Goal: Information Seeking & Learning: Learn about a topic

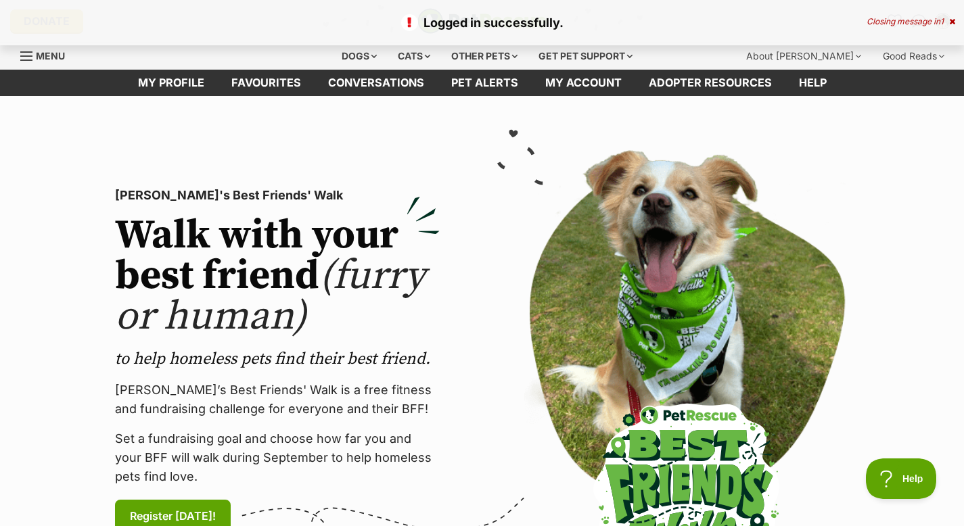
click at [949, 26] on div "Closing message in 1" at bounding box center [910, 21] width 89 height 9
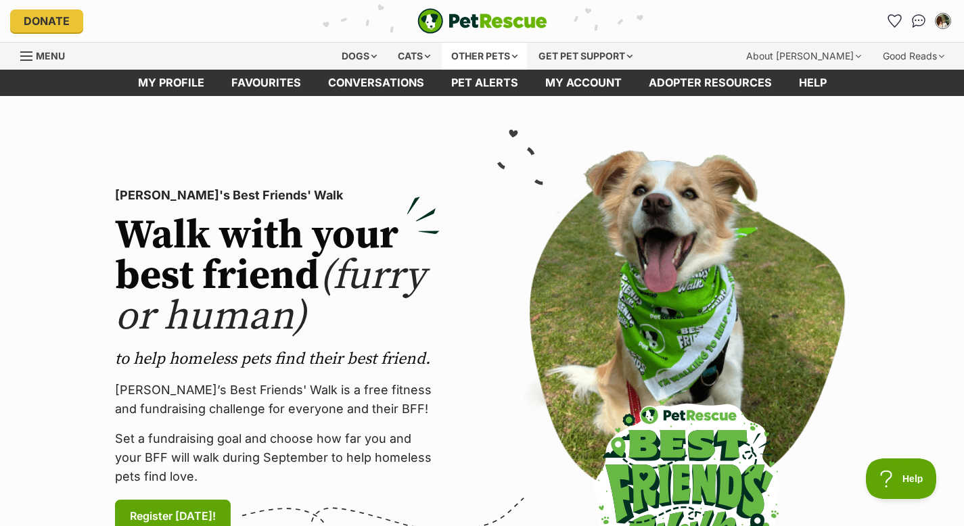
click at [486, 61] on div "Other pets" at bounding box center [484, 56] width 85 height 27
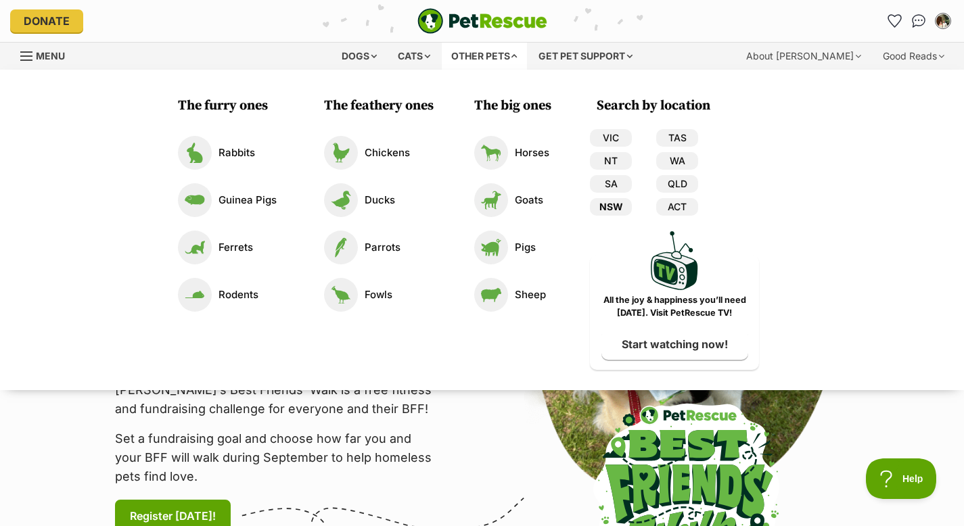
click at [605, 209] on link "NSW" at bounding box center [611, 207] width 42 height 18
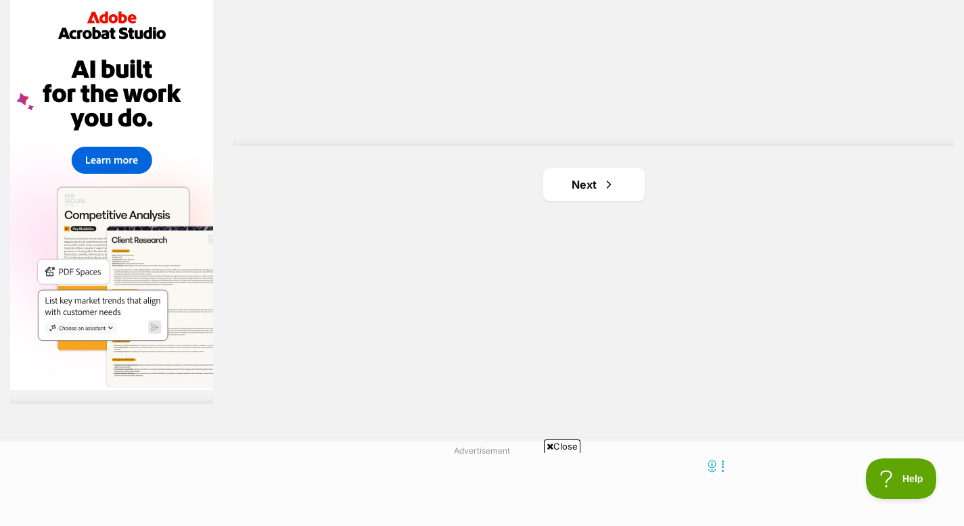
scroll to position [2477, 0]
click at [603, 177] on span "Next page" at bounding box center [609, 185] width 14 height 16
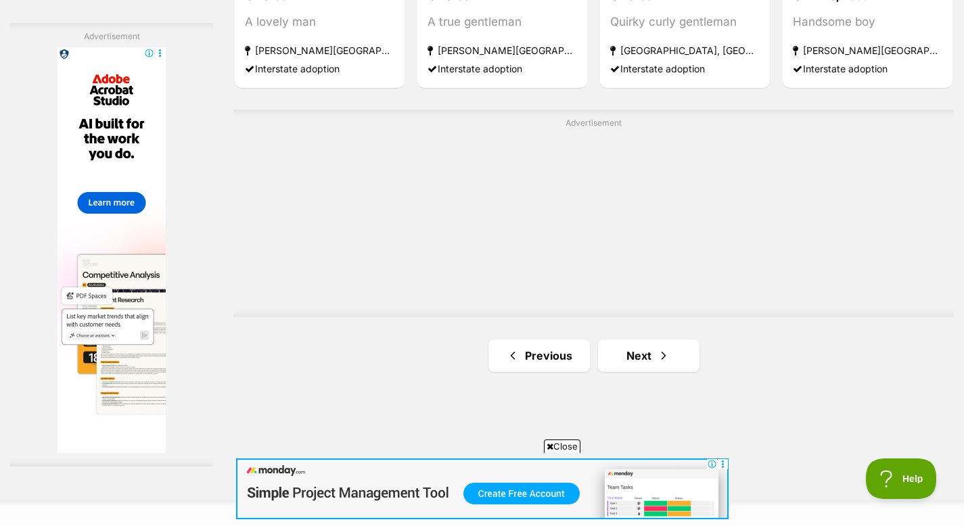
scroll to position [2419, 0]
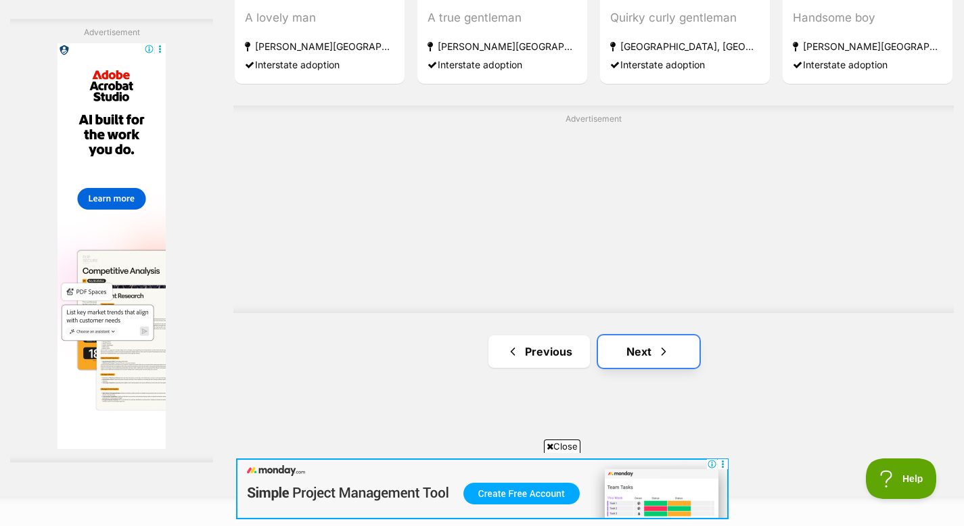
click at [667, 352] on span "Next page" at bounding box center [664, 352] width 14 height 16
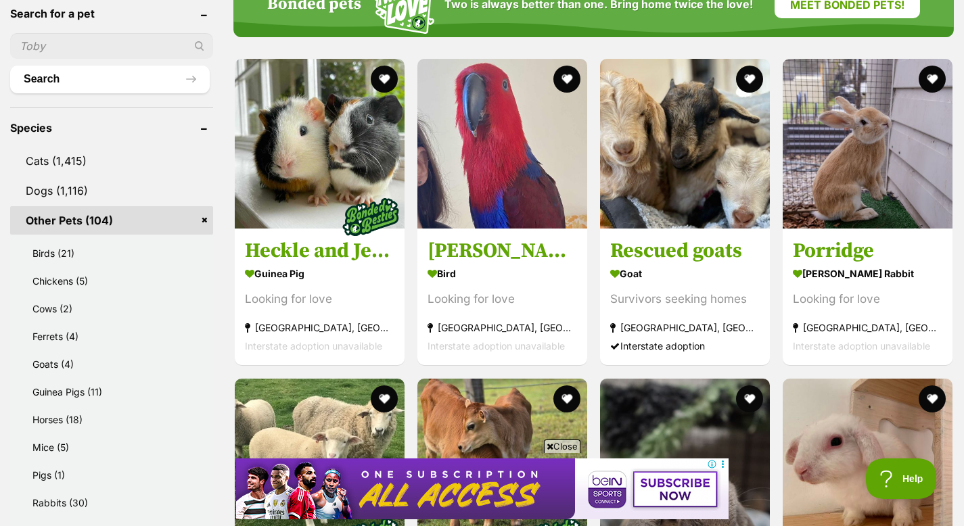
scroll to position [467, 0]
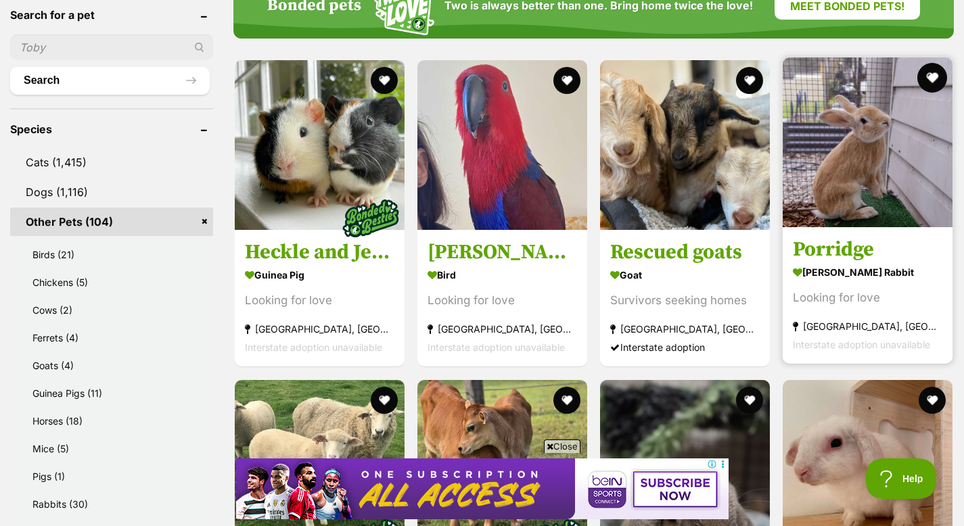
click at [933, 79] on button "favourite" at bounding box center [932, 78] width 30 height 30
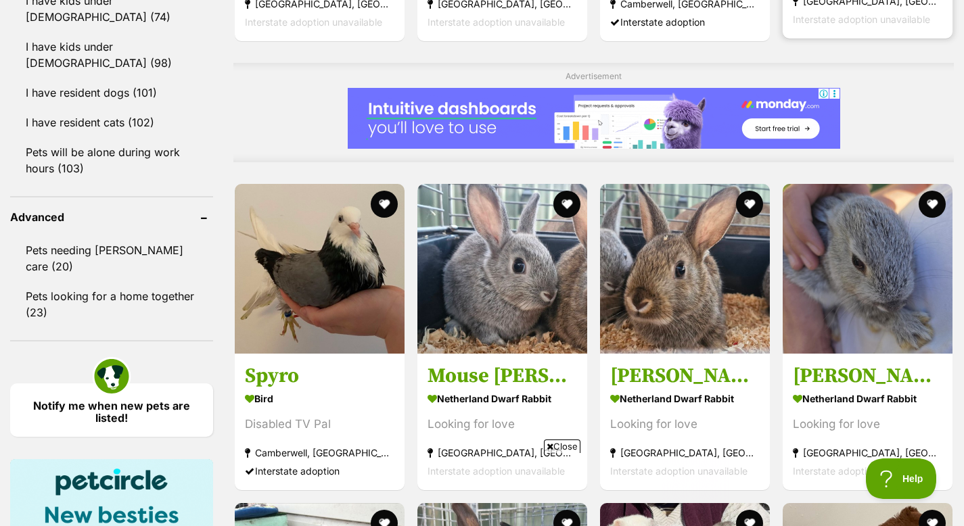
scroll to position [0, 0]
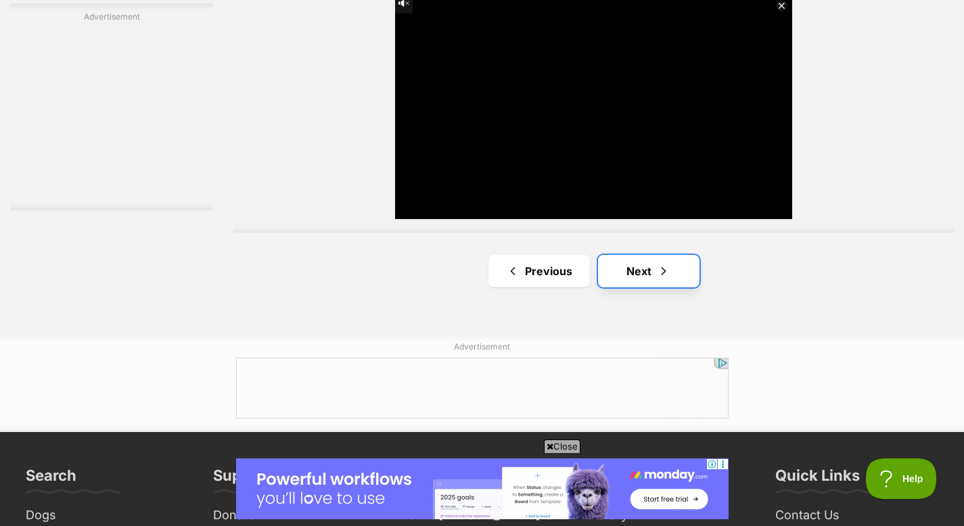
click at [672, 273] on link "Next" at bounding box center [648, 271] width 101 height 32
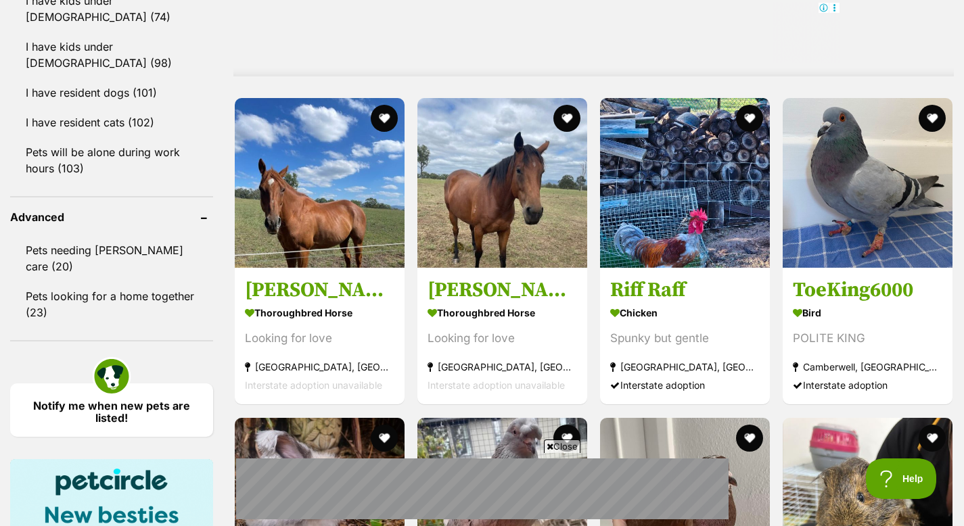
scroll to position [1673, 0]
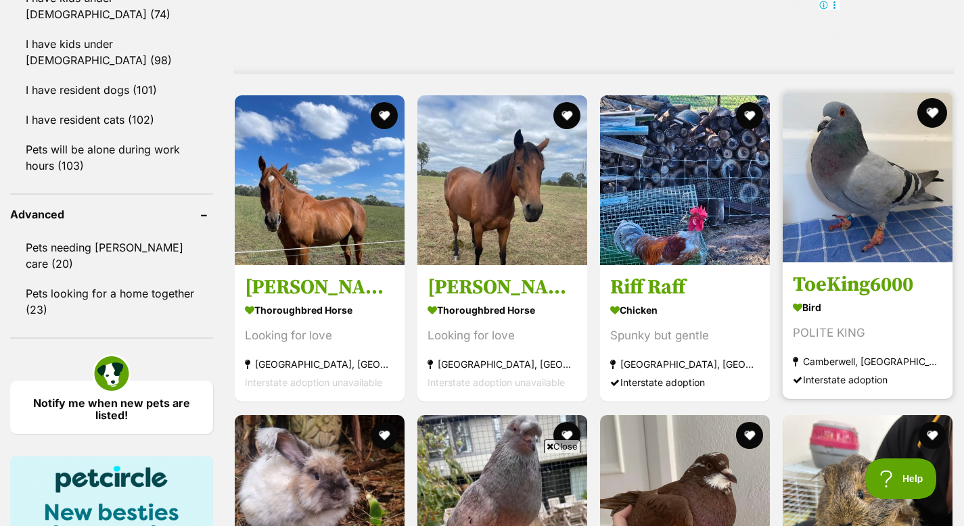
click at [937, 118] on button "favourite" at bounding box center [932, 113] width 30 height 30
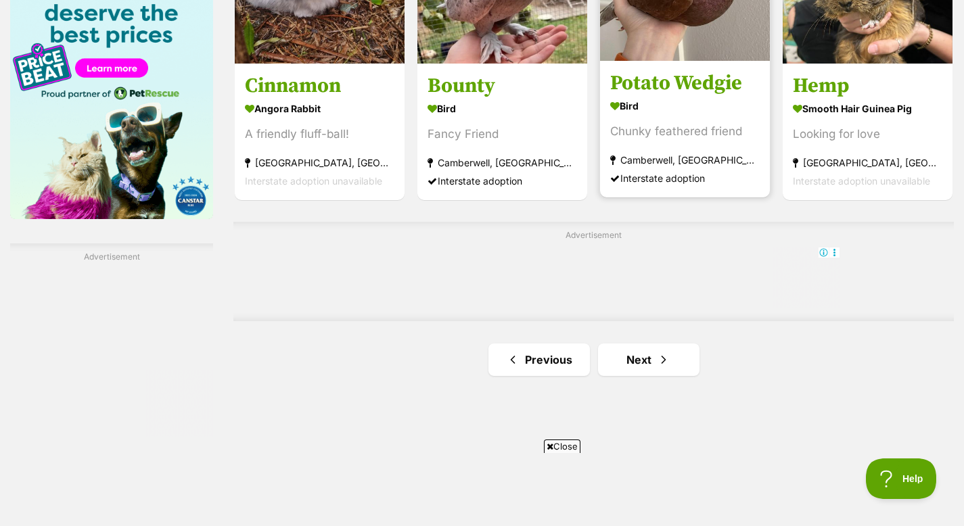
scroll to position [2408, 0]
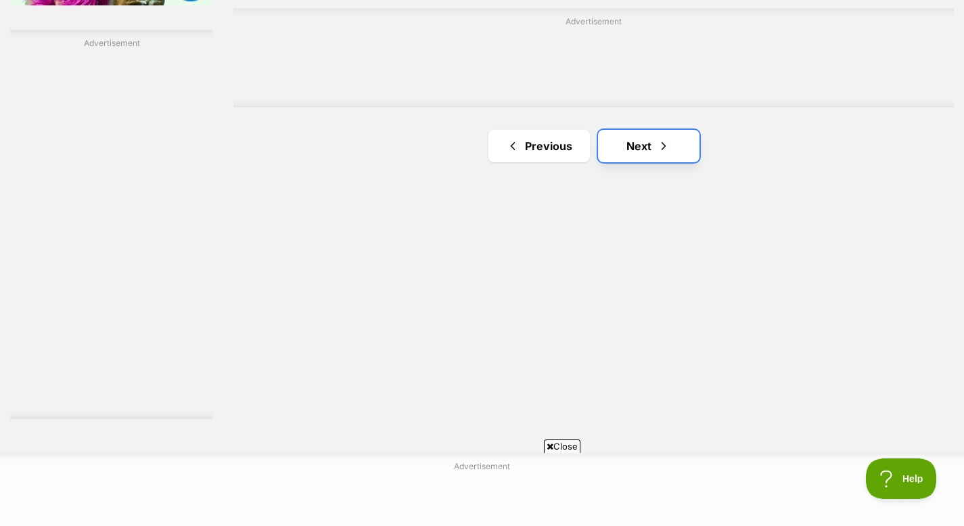
click at [665, 143] on span "Next page" at bounding box center [664, 146] width 14 height 16
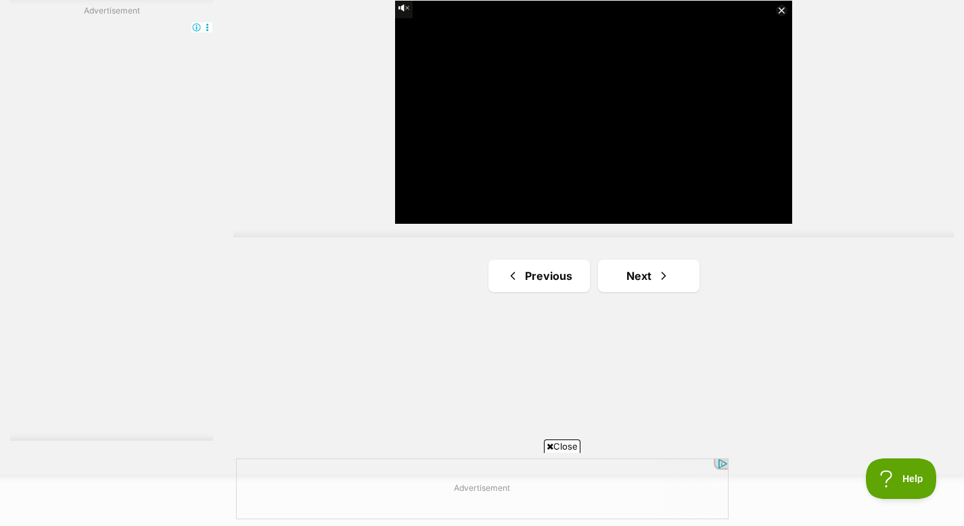
scroll to position [2442, 0]
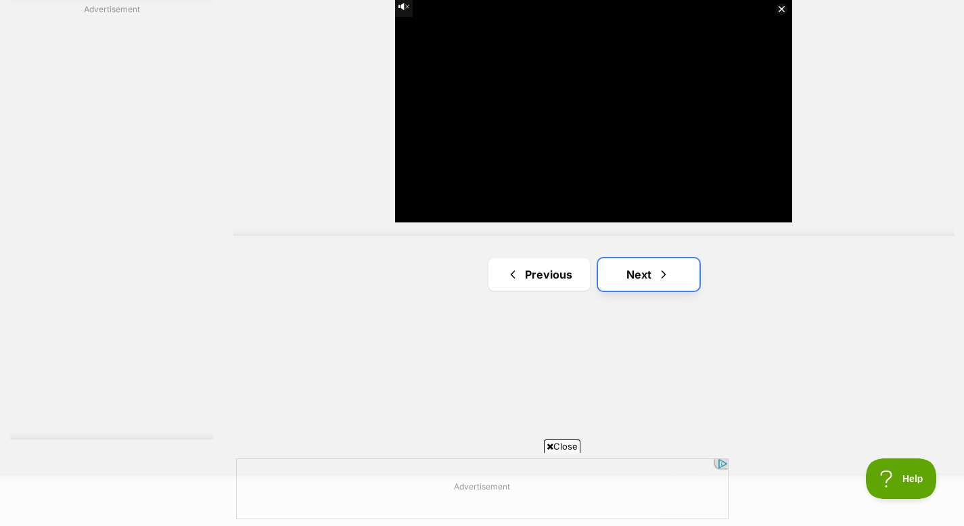
click at [661, 261] on link "Next" at bounding box center [648, 274] width 101 height 32
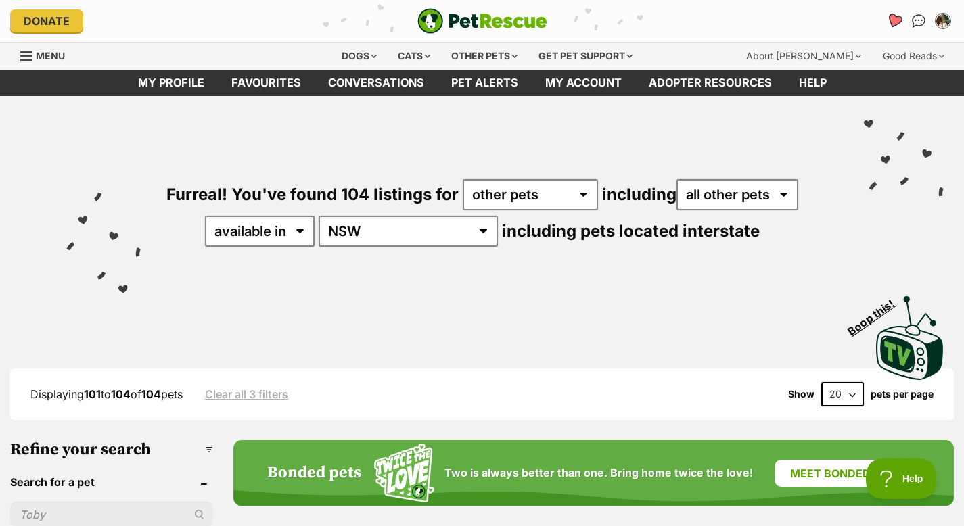
click at [900, 22] on icon "Favourites" at bounding box center [894, 21] width 16 height 16
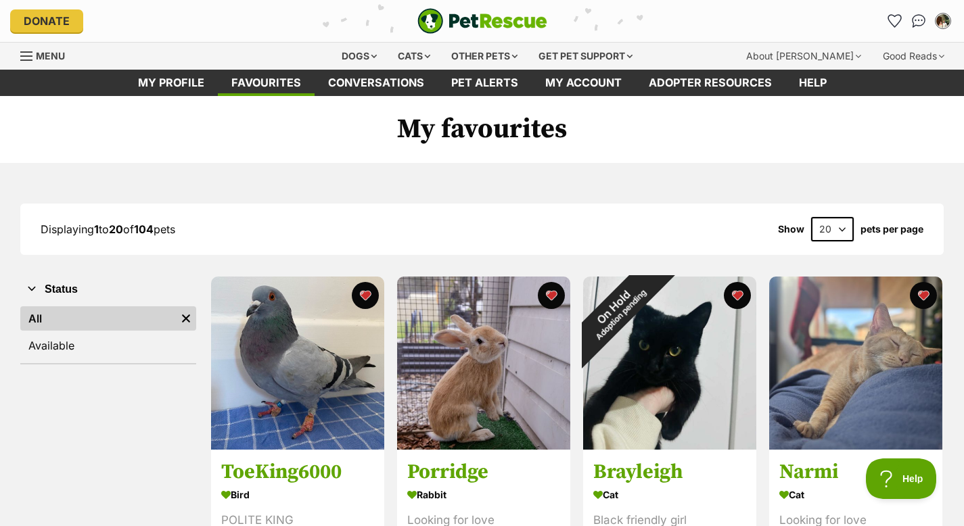
click at [836, 221] on select "20 40 60" at bounding box center [832, 229] width 43 height 24
select select "60"
click at [811, 217] on select "20 40 60" at bounding box center [832, 229] width 43 height 24
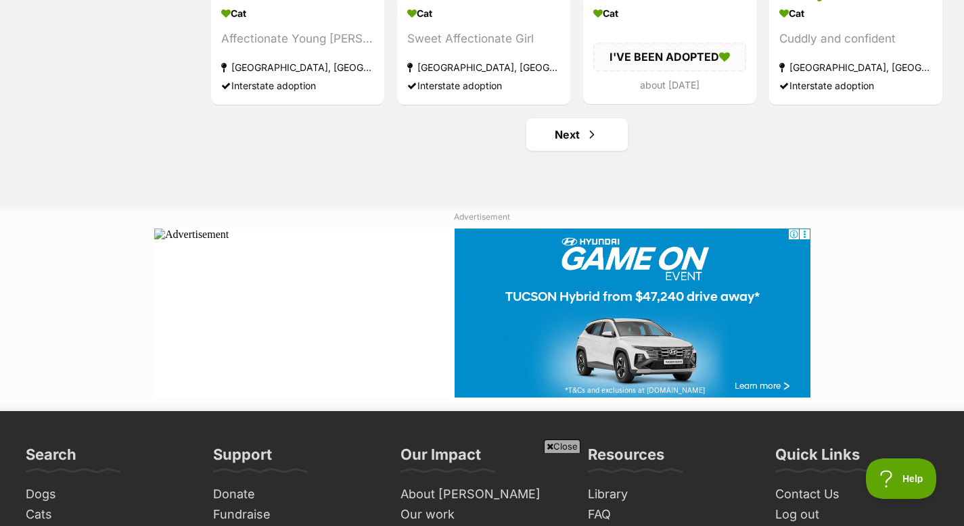
scroll to position [4841, 0]
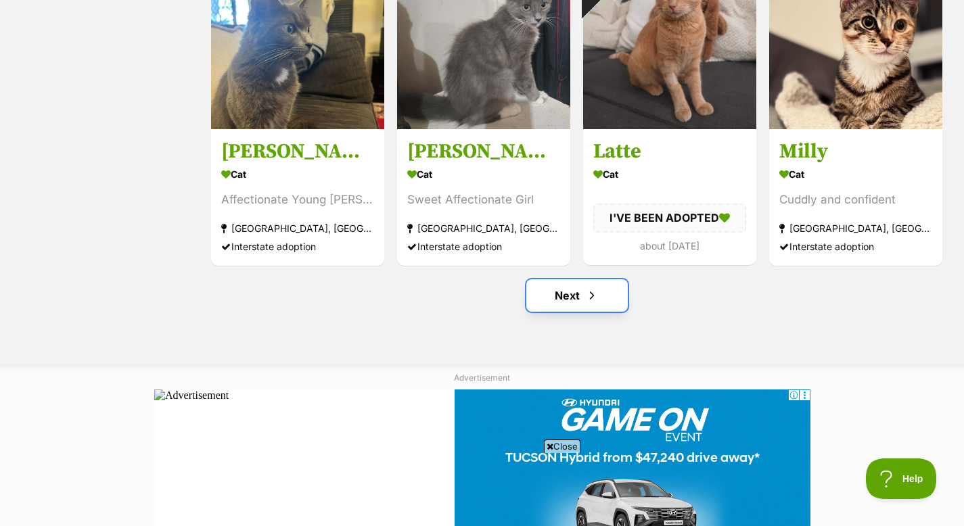
click at [588, 298] on span "Next page" at bounding box center [592, 295] width 14 height 16
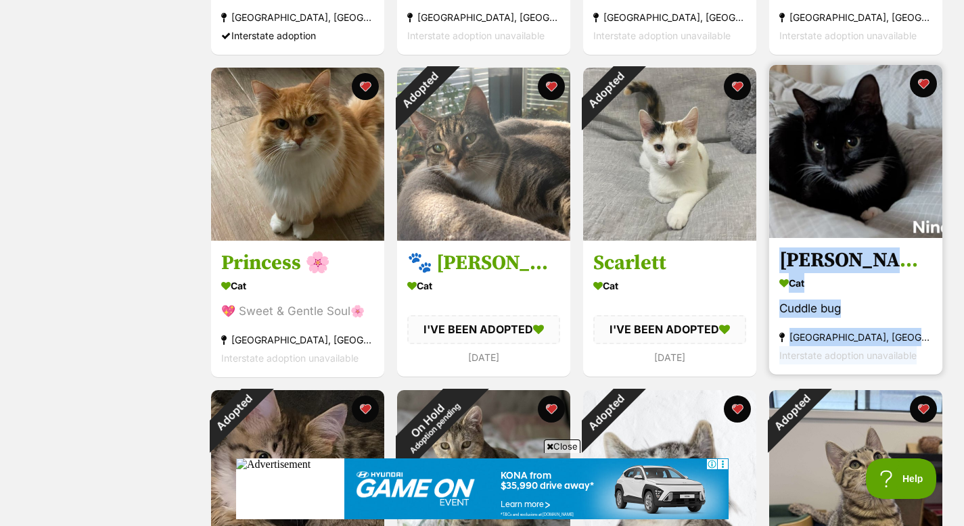
scroll to position [845, 0]
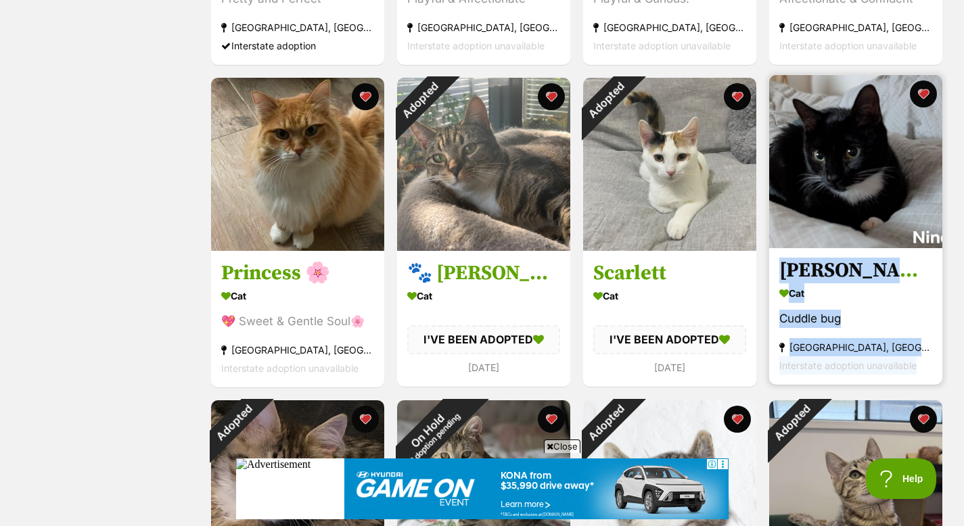
click at [864, 319] on div "Cuddle bug" at bounding box center [855, 319] width 153 height 18
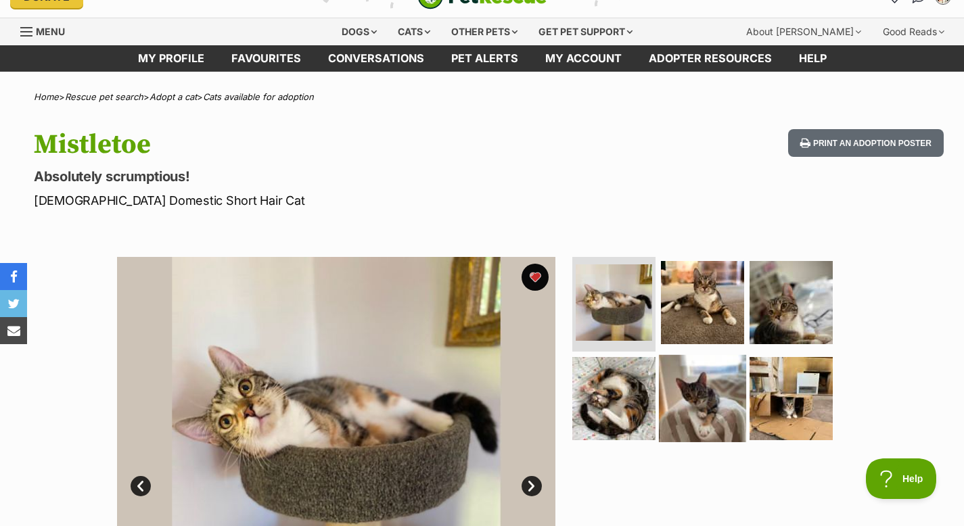
click at [709, 402] on img at bounding box center [702, 397] width 87 height 87
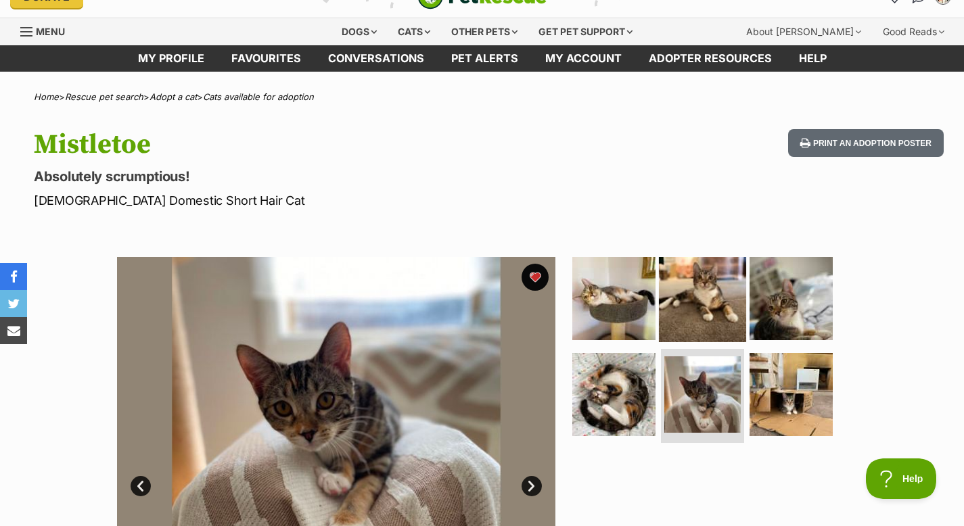
click at [710, 308] on img at bounding box center [702, 298] width 87 height 87
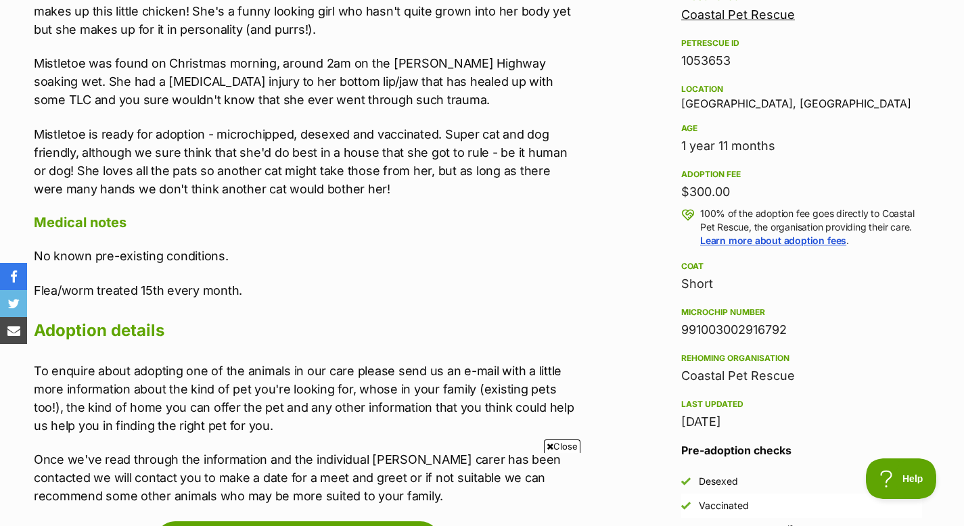
scroll to position [846, 0]
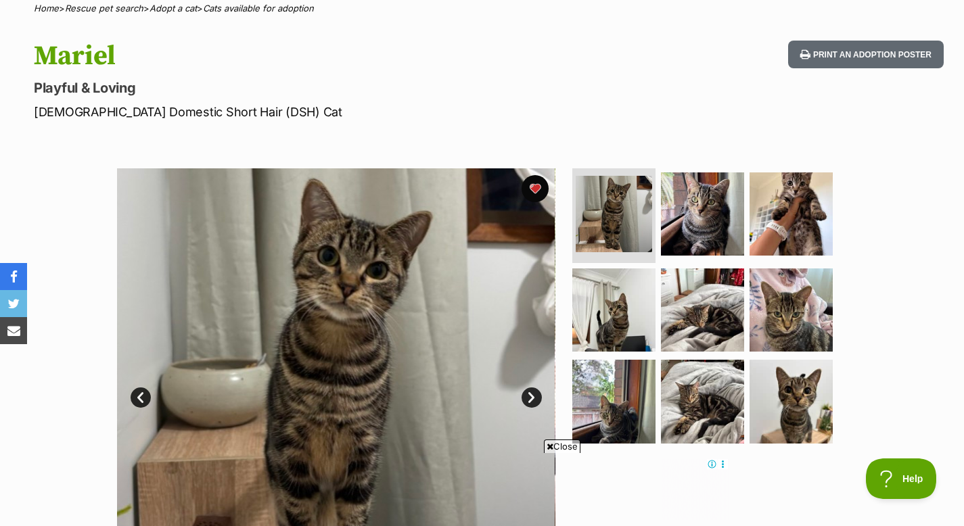
scroll to position [114, 0]
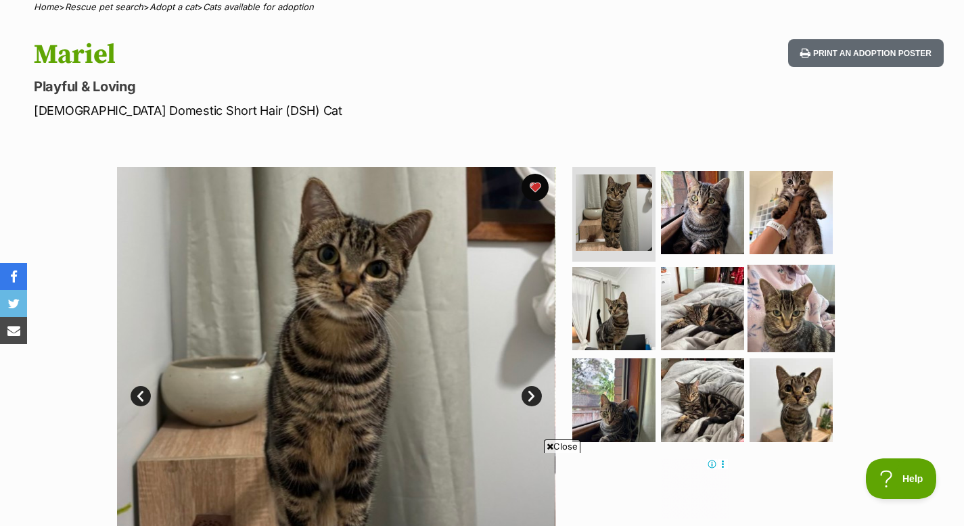
click at [820, 325] on img at bounding box center [790, 307] width 87 height 87
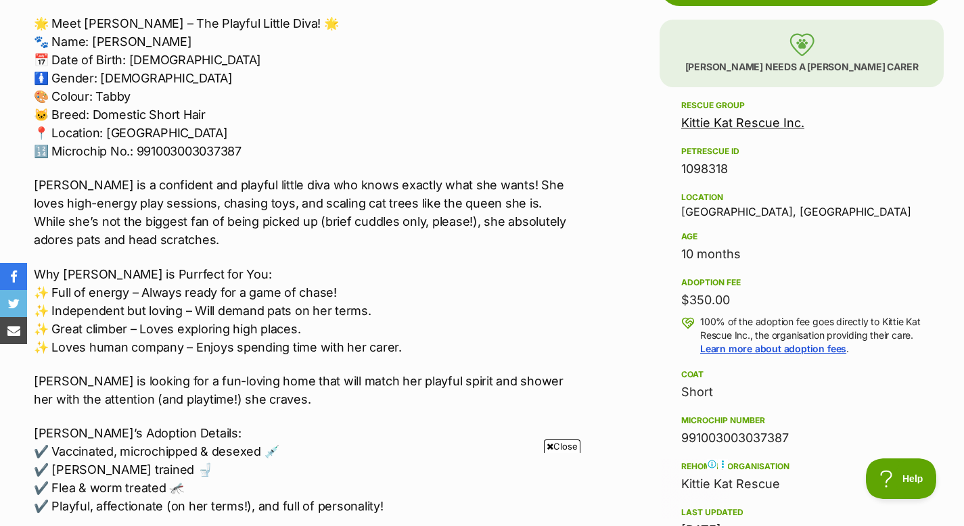
scroll to position [797, 0]
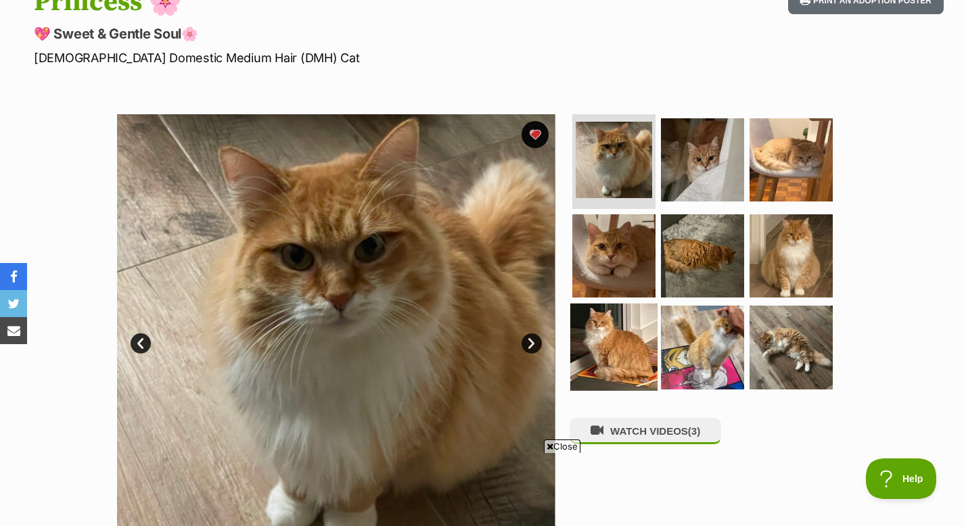
click at [625, 326] on img at bounding box center [613, 347] width 87 height 87
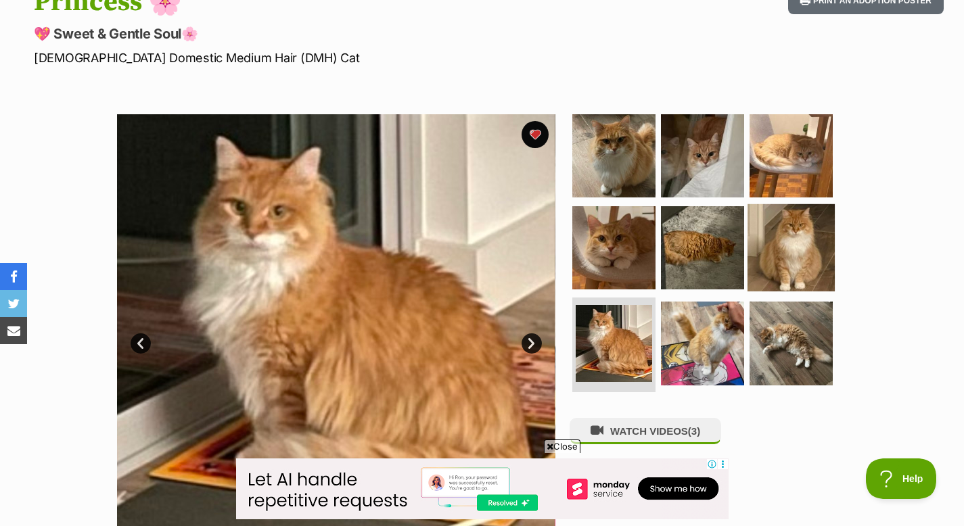
click at [809, 250] on img at bounding box center [790, 247] width 87 height 87
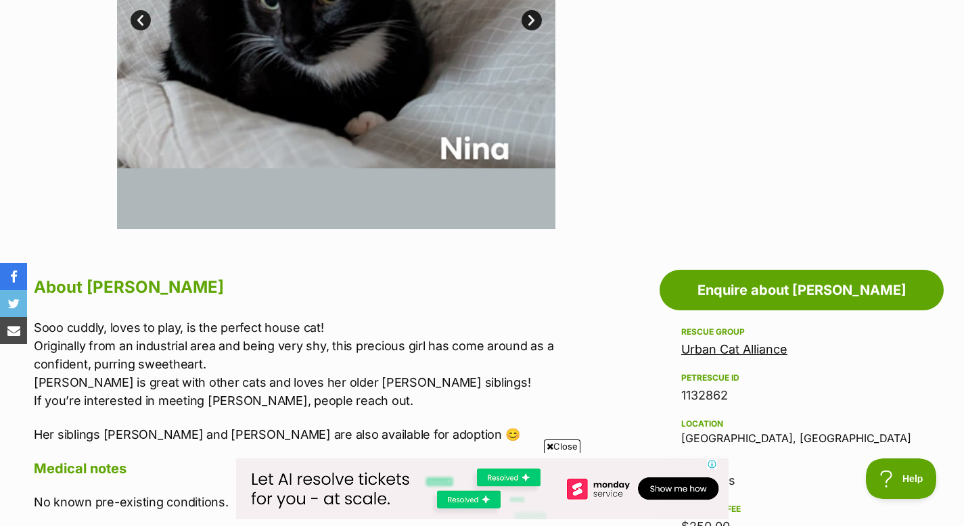
scroll to position [493, 0]
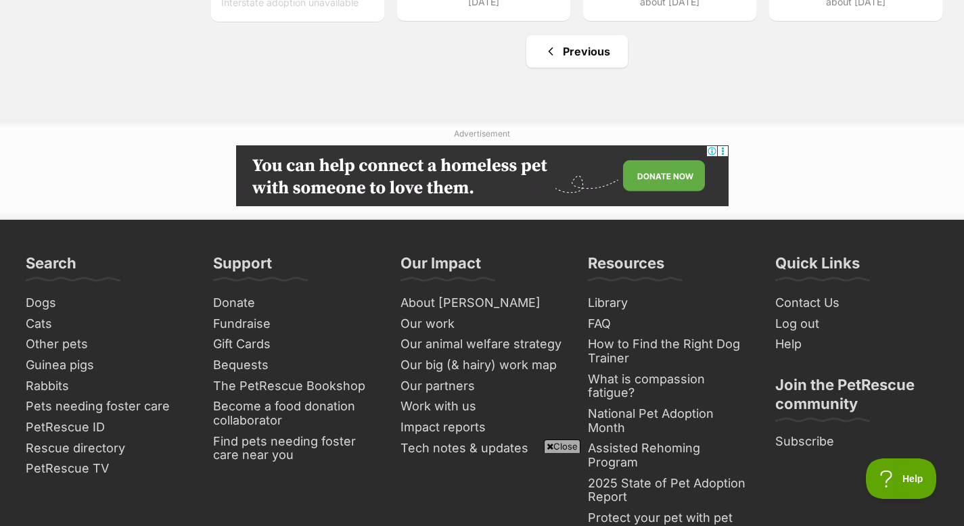
scroll to position [3692, 0]
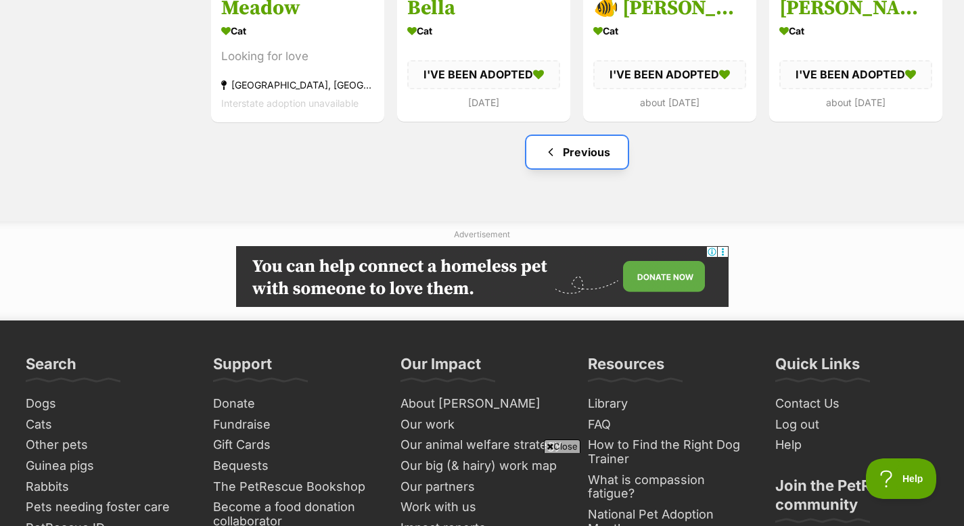
click at [608, 151] on link "Previous" at bounding box center [576, 152] width 101 height 32
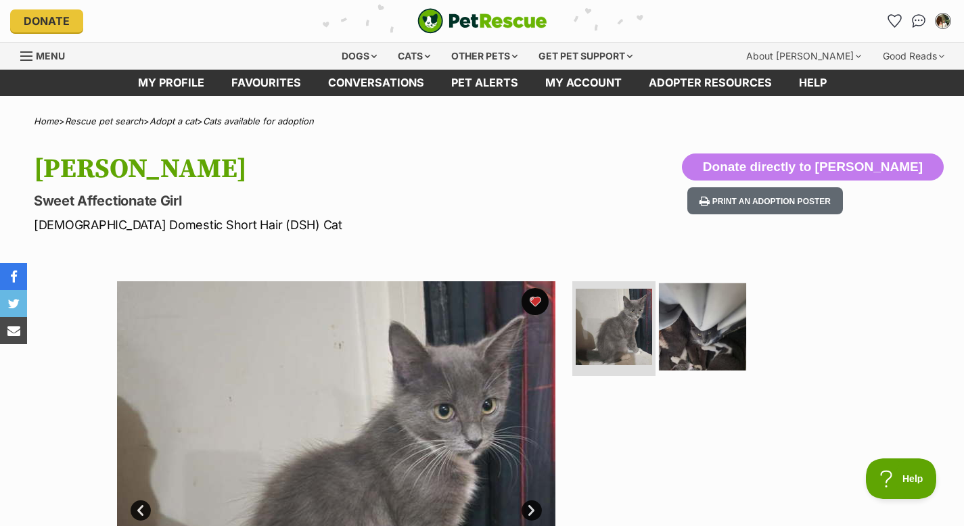
click at [732, 367] on img at bounding box center [702, 326] width 87 height 87
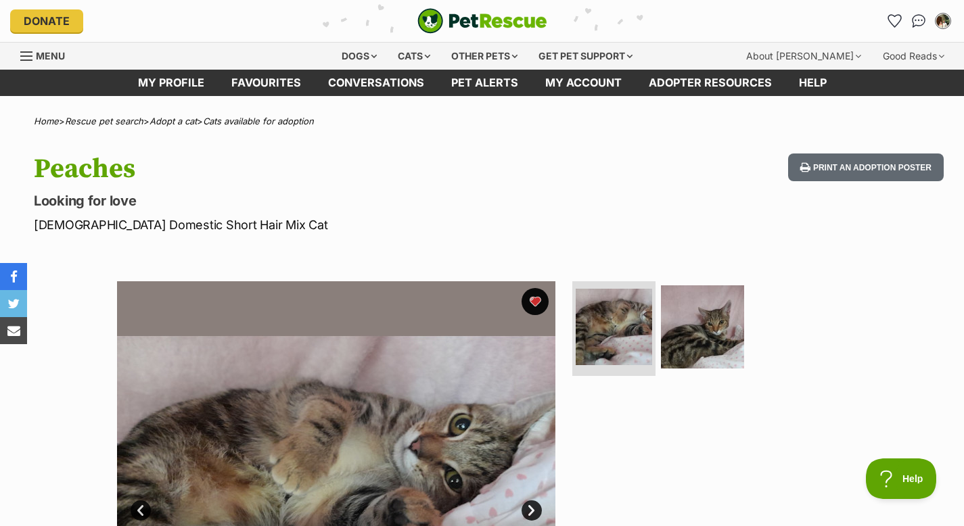
click at [657, 355] on ul at bounding box center [708, 331] width 277 height 100
click at [717, 348] on img at bounding box center [702, 326] width 87 height 87
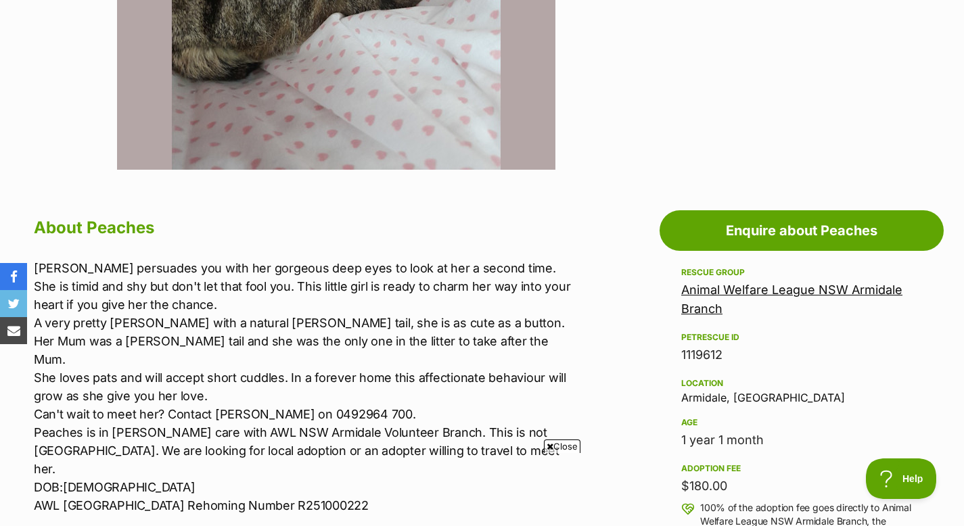
scroll to position [554, 0]
